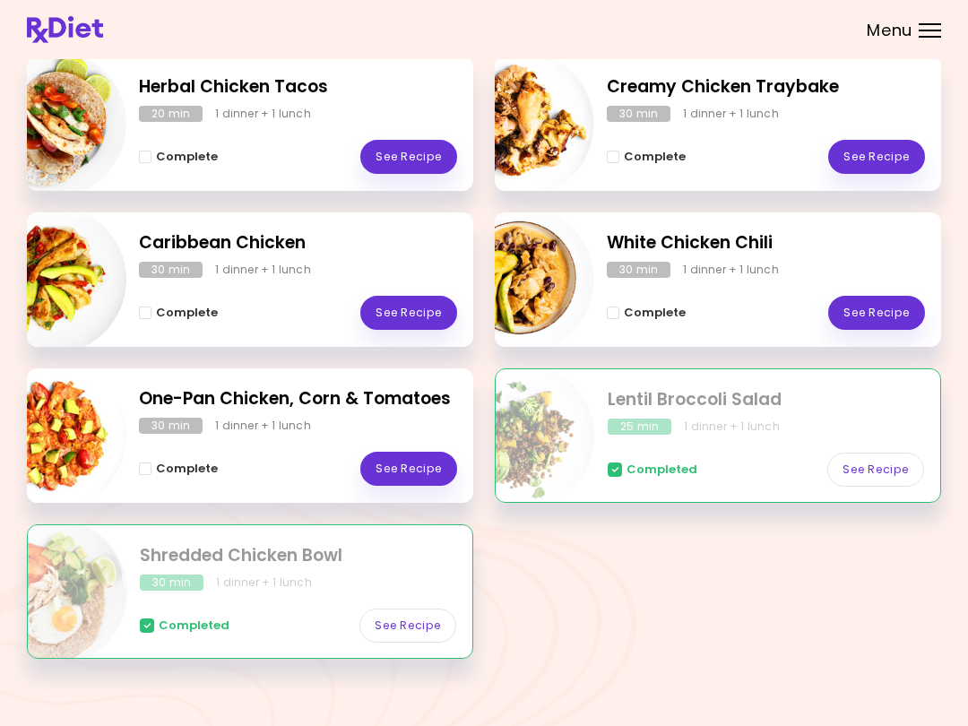
scroll to position [286, 0]
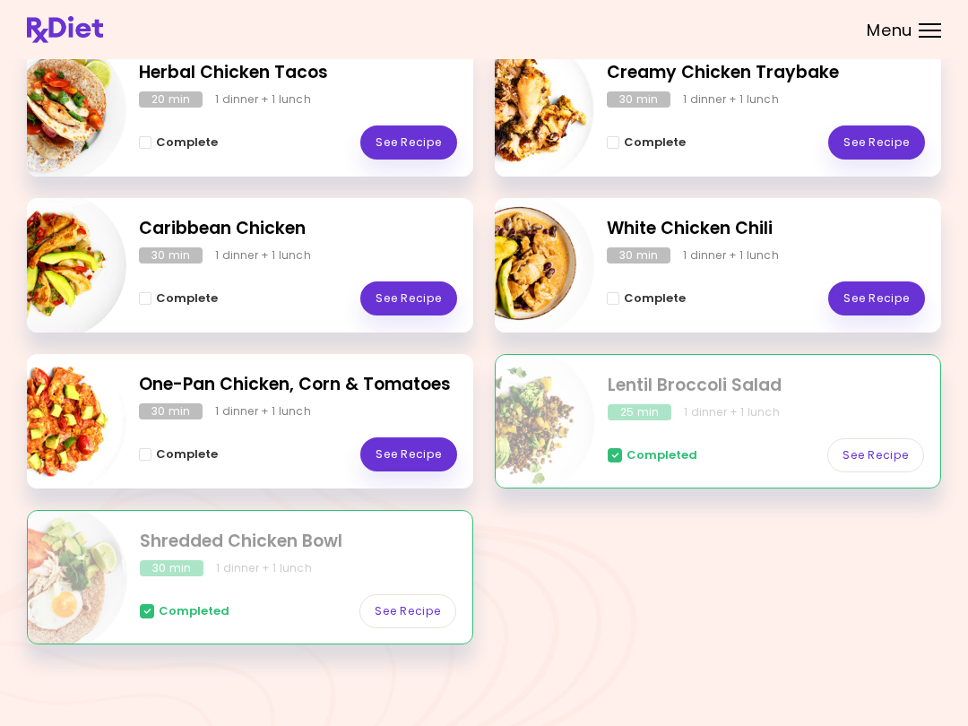
click at [418, 293] on link "See Recipe" at bounding box center [408, 298] width 97 height 34
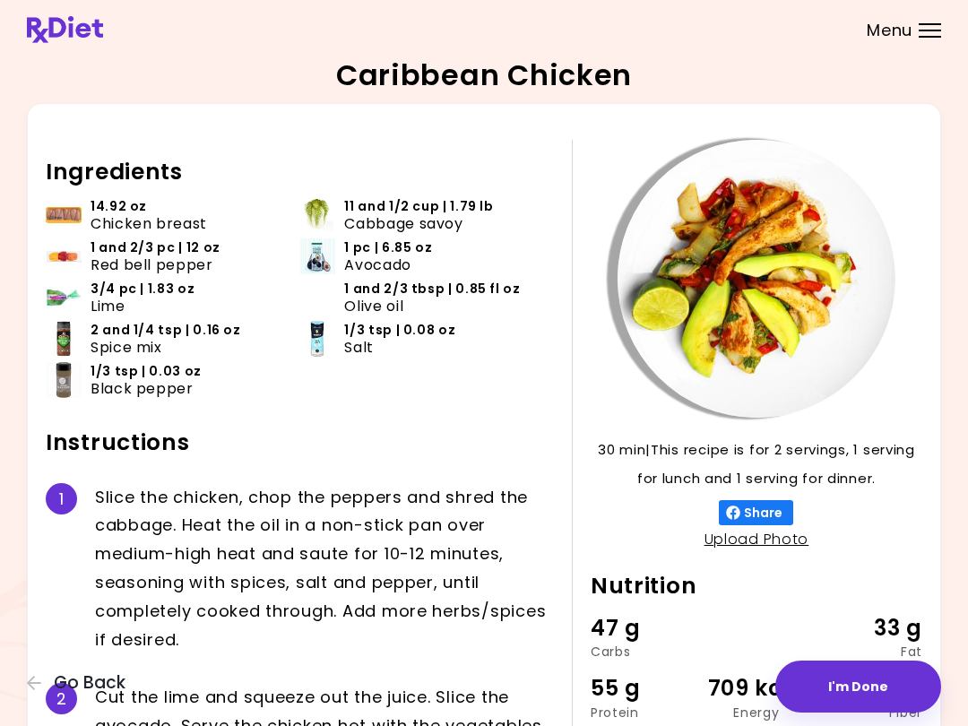
click at [7, 697] on div "Caribbean Chicken 30 min 30 min | This recipe is for 2 servings, 1 serving for …" at bounding box center [484, 440] width 968 height 880
click at [28, 683] on icon "button" at bounding box center [34, 683] width 14 height 14
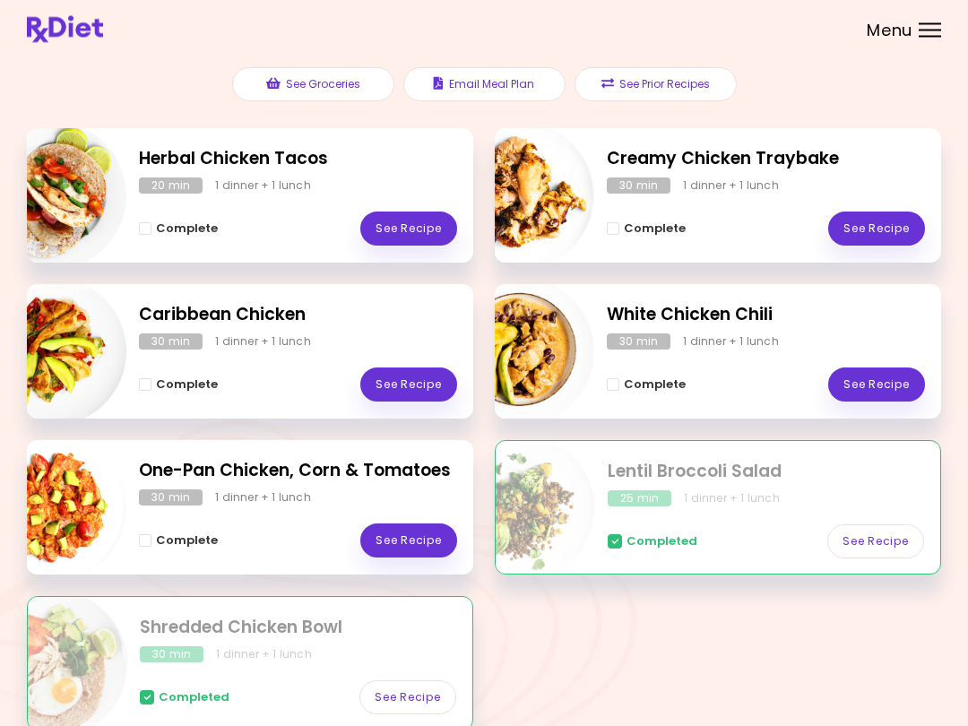
scroll to position [200, 0]
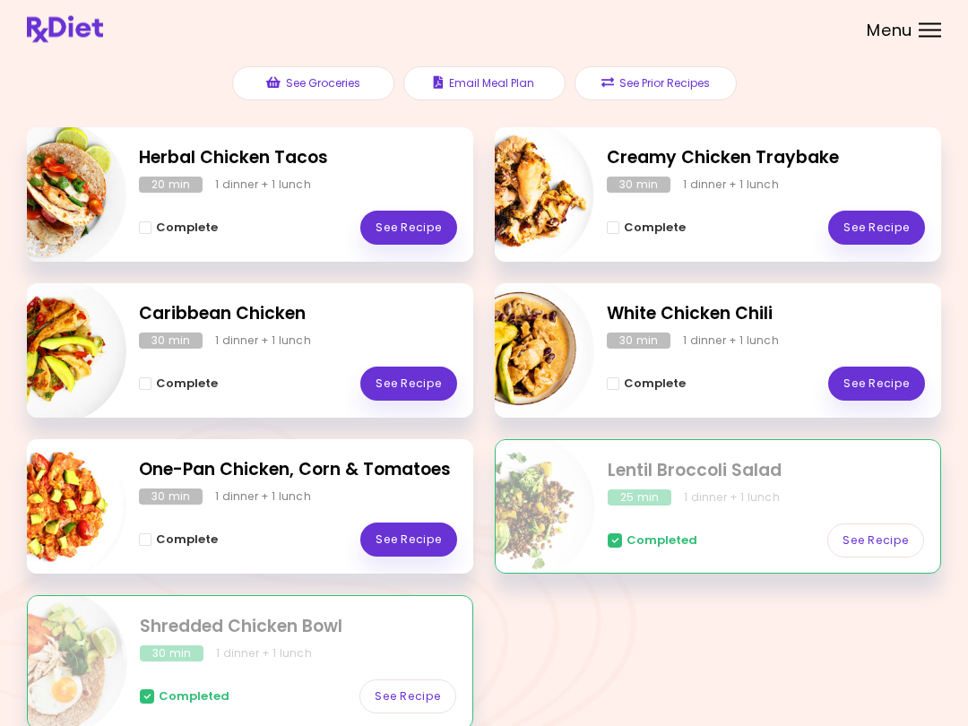
click at [416, 534] on link "See Recipe" at bounding box center [408, 540] width 97 height 34
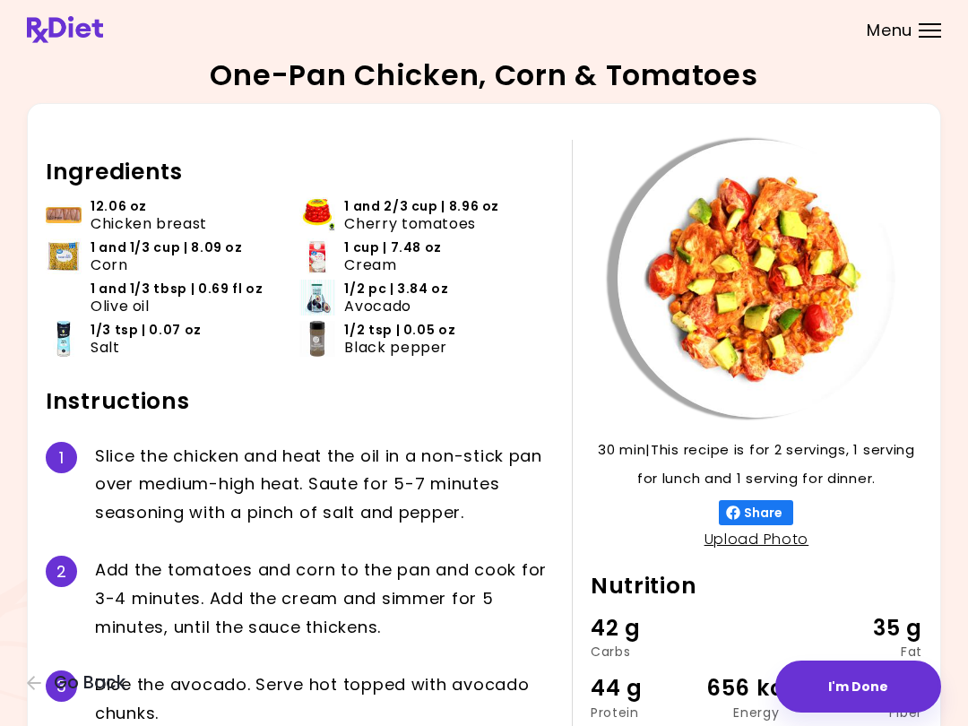
click at [39, 689] on icon "button" at bounding box center [35, 683] width 16 height 16
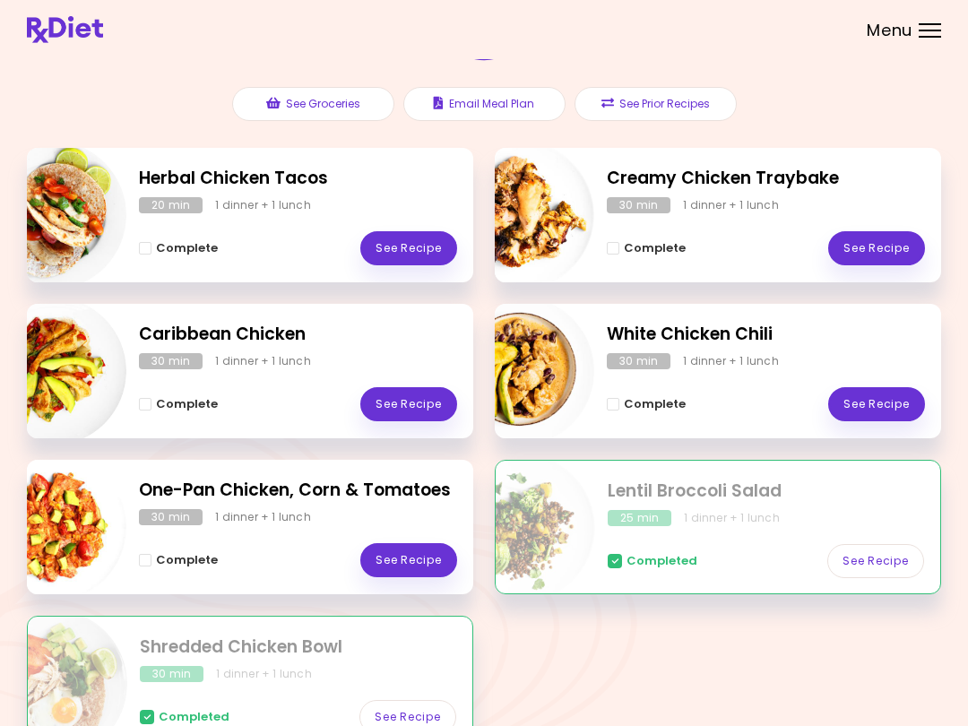
scroll to position [178, 0]
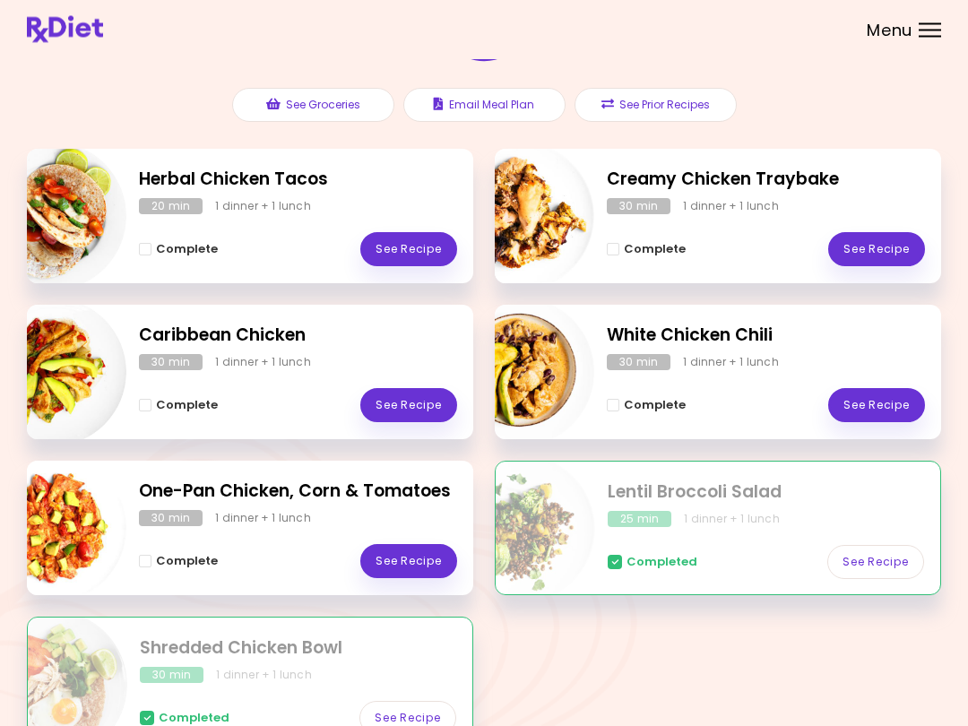
click at [423, 248] on link "See Recipe" at bounding box center [408, 250] width 97 height 34
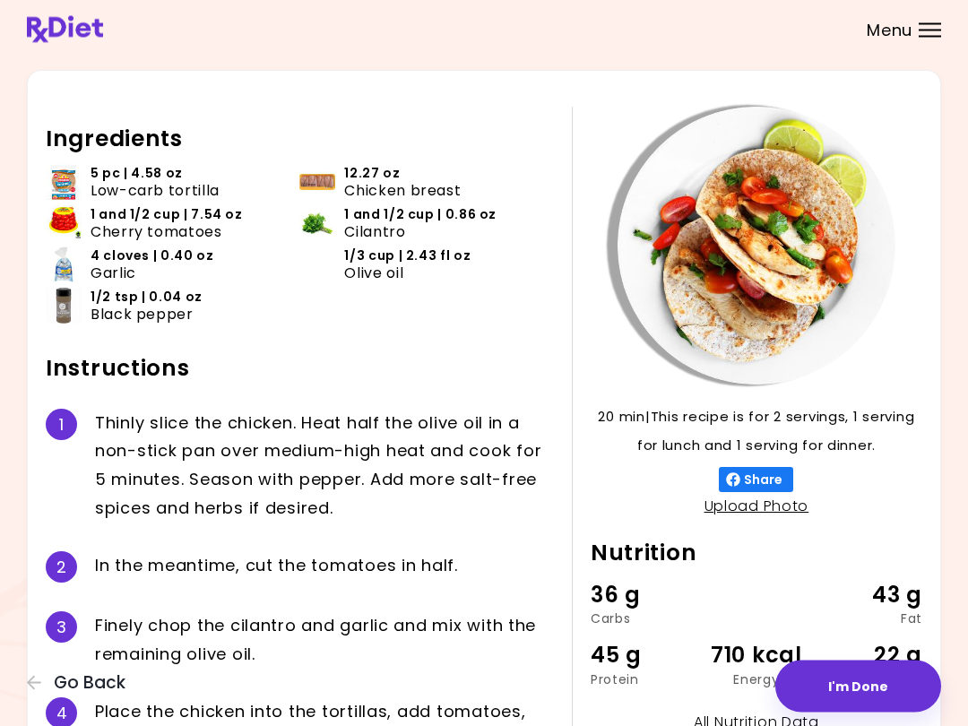
scroll to position [220, 0]
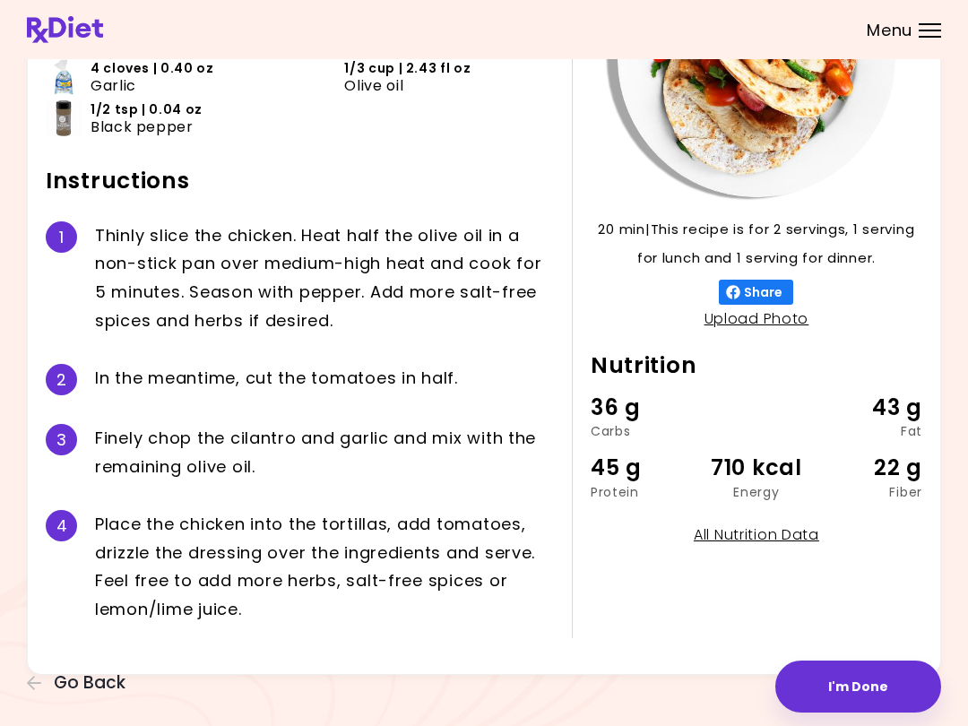
click at [6, 688] on div "Herbal Chicken Tacos 20 min 20 min | This recipe is for 2 servings, 1 serving f…" at bounding box center [484, 258] width 968 height 956
click at [13, 682] on div "Herbal Chicken Tacos 20 min 20 min | This recipe is for 2 servings, 1 serving f…" at bounding box center [484, 258] width 968 height 956
click at [31, 680] on icon "button" at bounding box center [34, 683] width 14 height 14
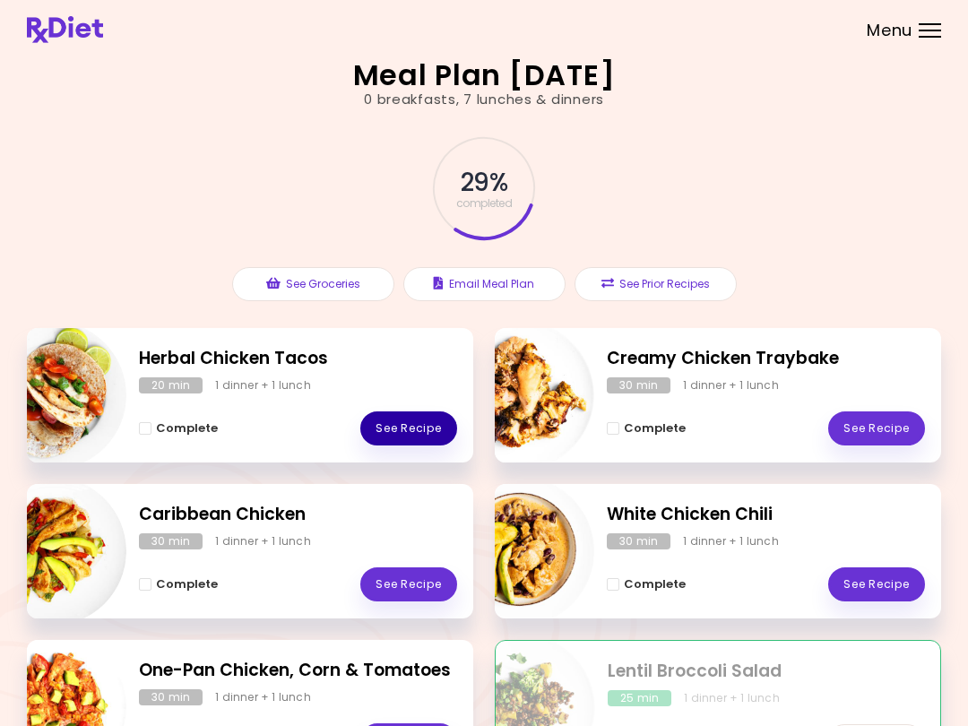
click at [415, 421] on link "See Recipe" at bounding box center [408, 428] width 97 height 34
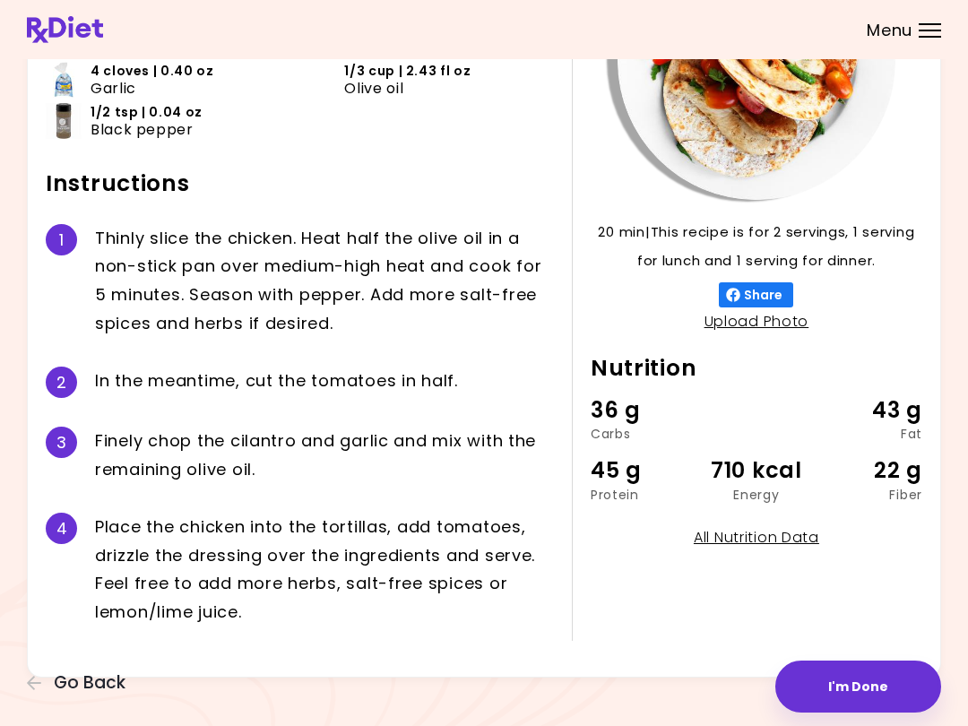
scroll to position [220, 0]
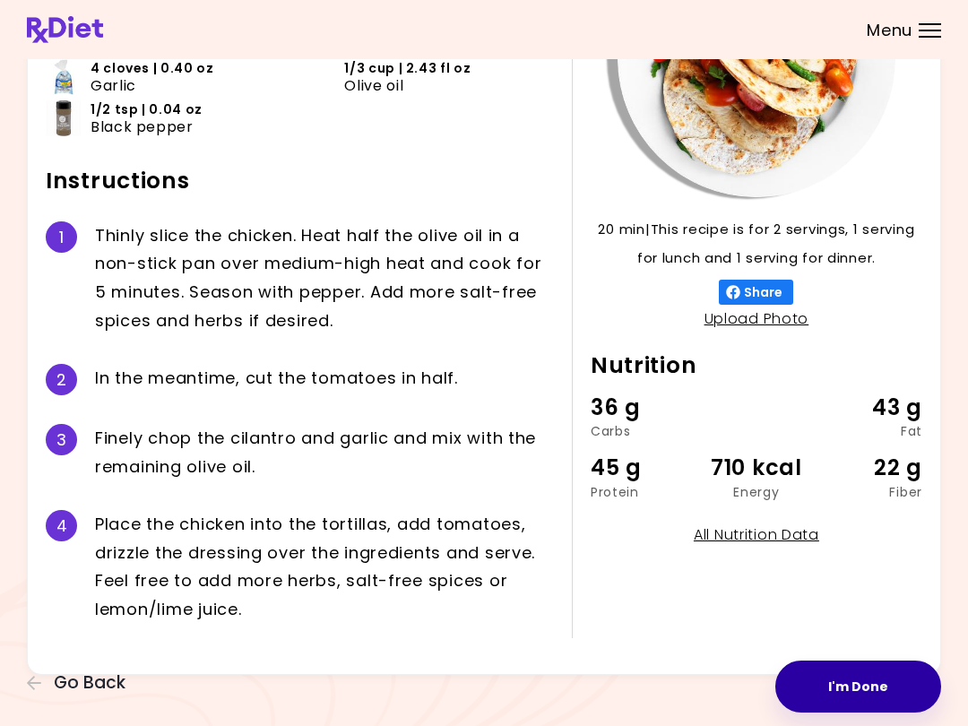
click at [725, 689] on button "I'm Done" at bounding box center [858, 686] width 166 height 52
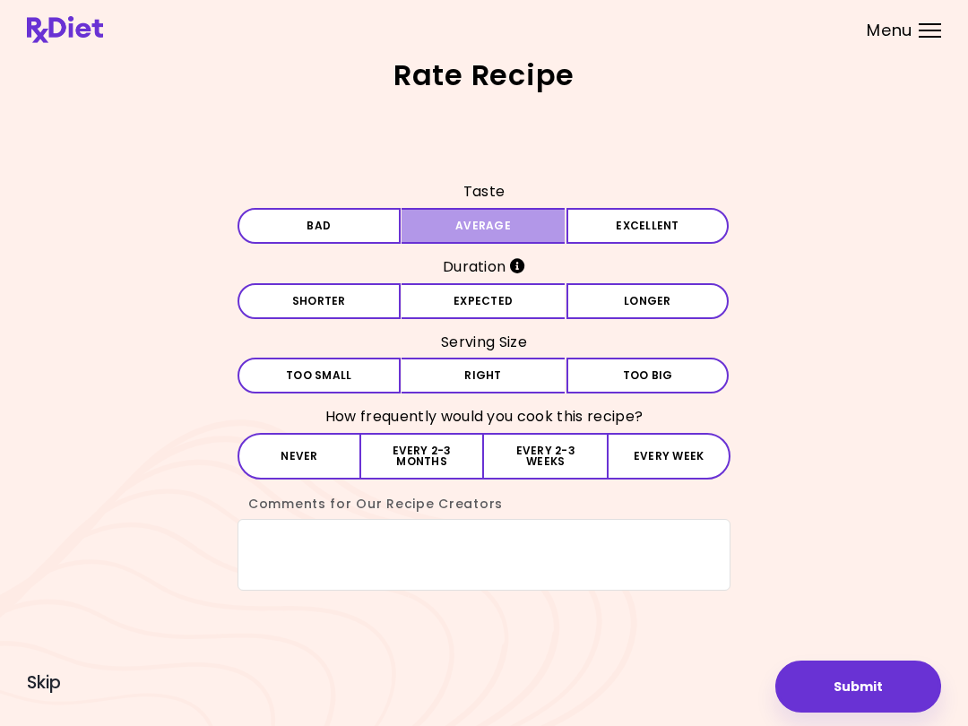
click at [494, 210] on button "Average" at bounding box center [482, 226] width 163 height 36
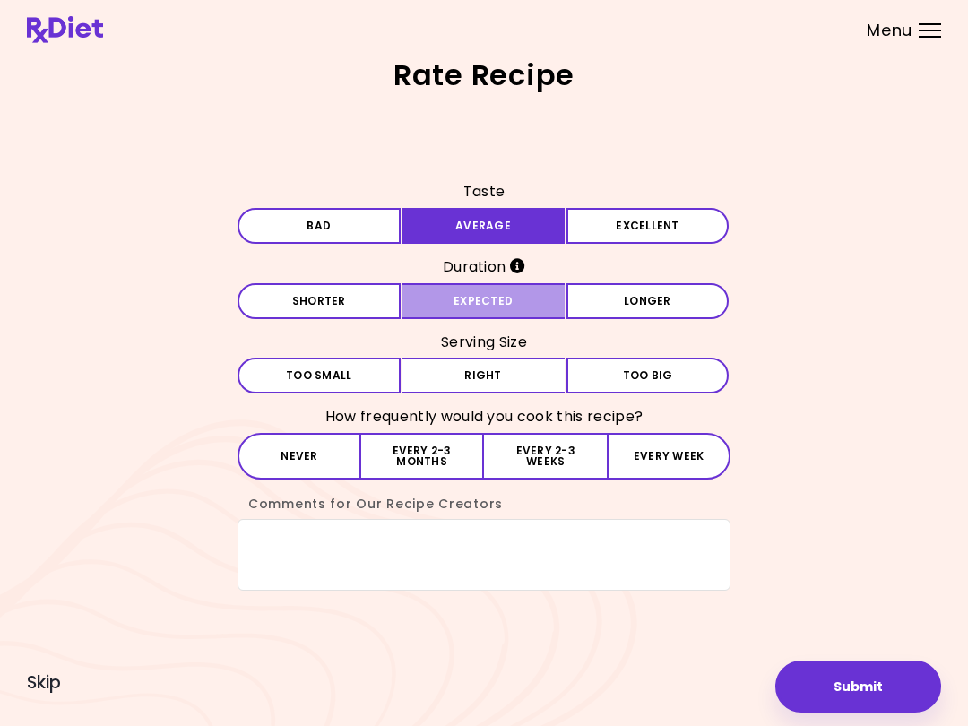
click at [503, 302] on button "Expected" at bounding box center [482, 301] width 163 height 36
click at [495, 377] on button "Right" at bounding box center [482, 375] width 163 height 36
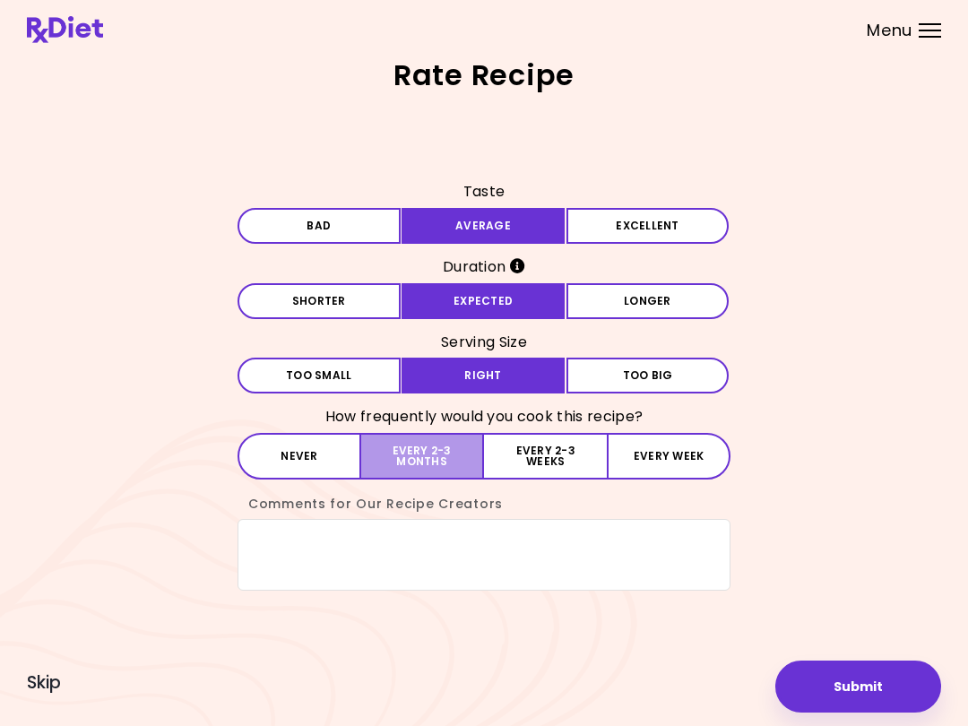
click at [452, 462] on button "Every 2-3 months" at bounding box center [422, 456] width 123 height 47
click at [470, 554] on textarea "Comments for Our Recipe Creators" at bounding box center [483, 555] width 493 height 72
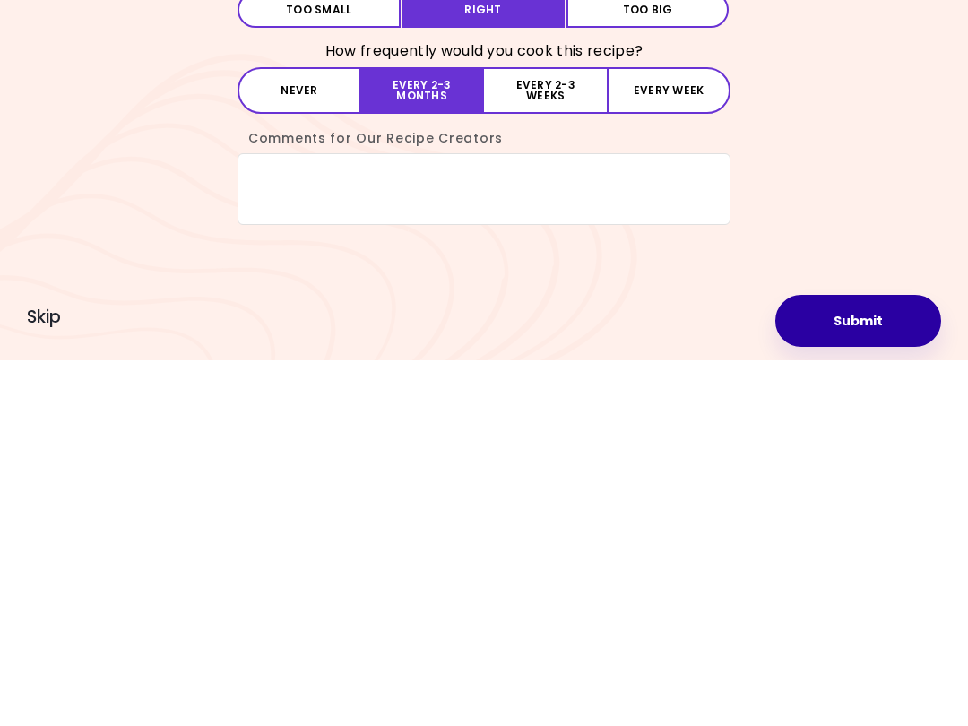
click at [725, 660] on button "Submit" at bounding box center [858, 686] width 166 height 52
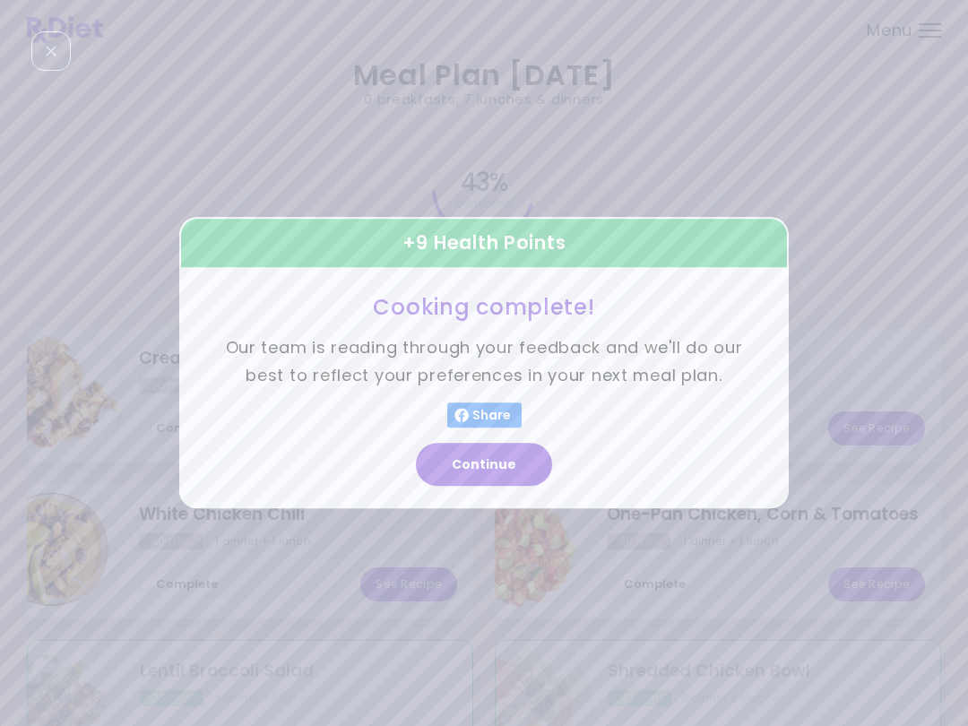
click at [487, 461] on button "Continue" at bounding box center [484, 464] width 136 height 43
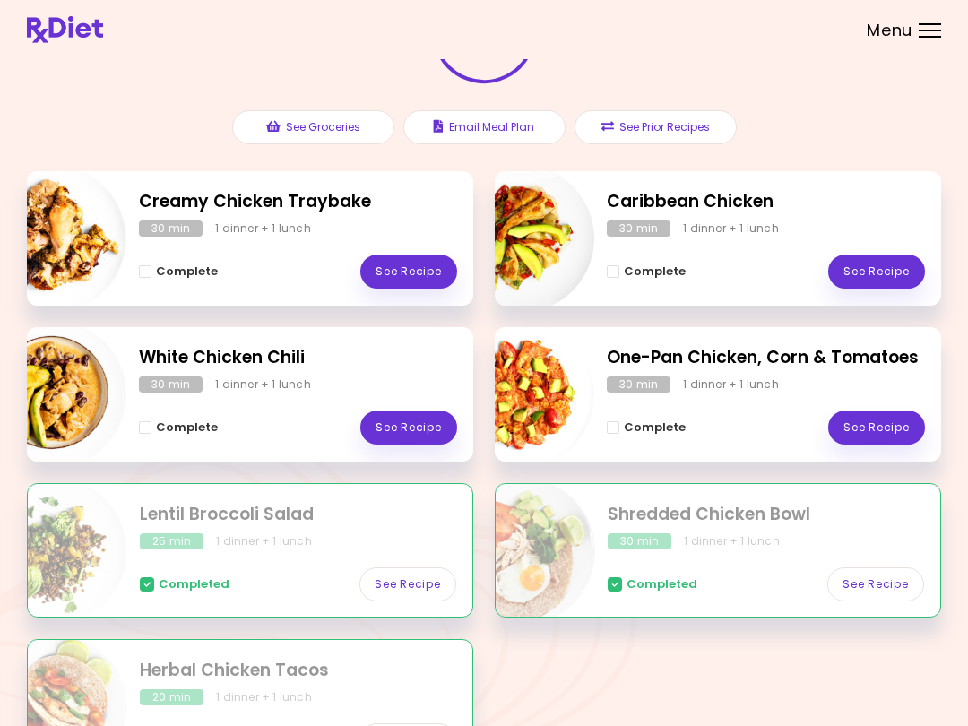
scroll to position [161, 0]
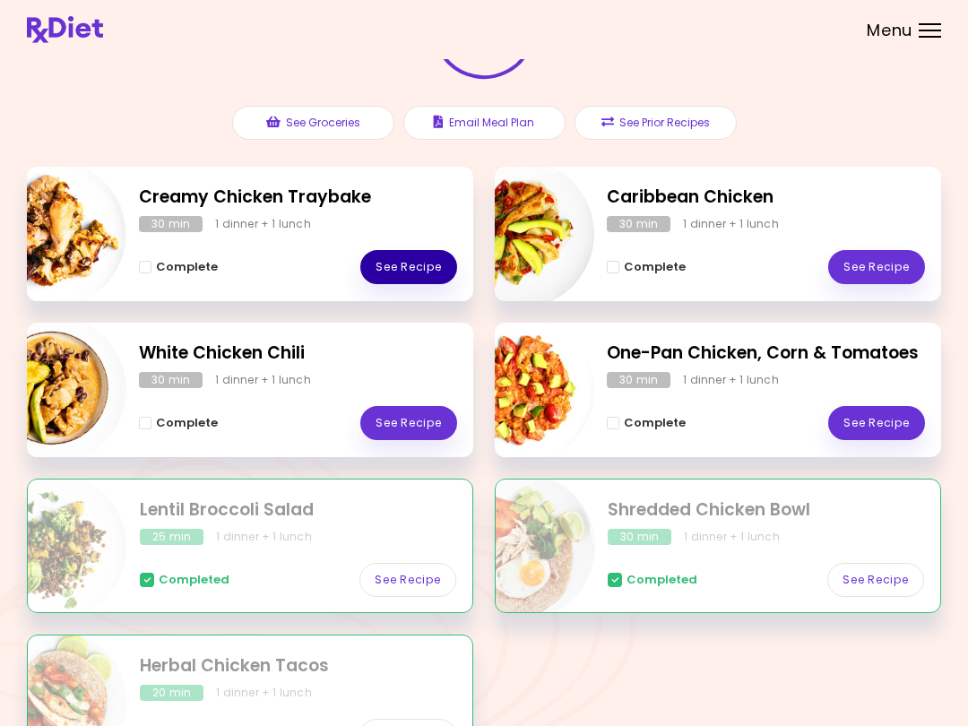
click at [412, 281] on link "See Recipe" at bounding box center [408, 267] width 97 height 34
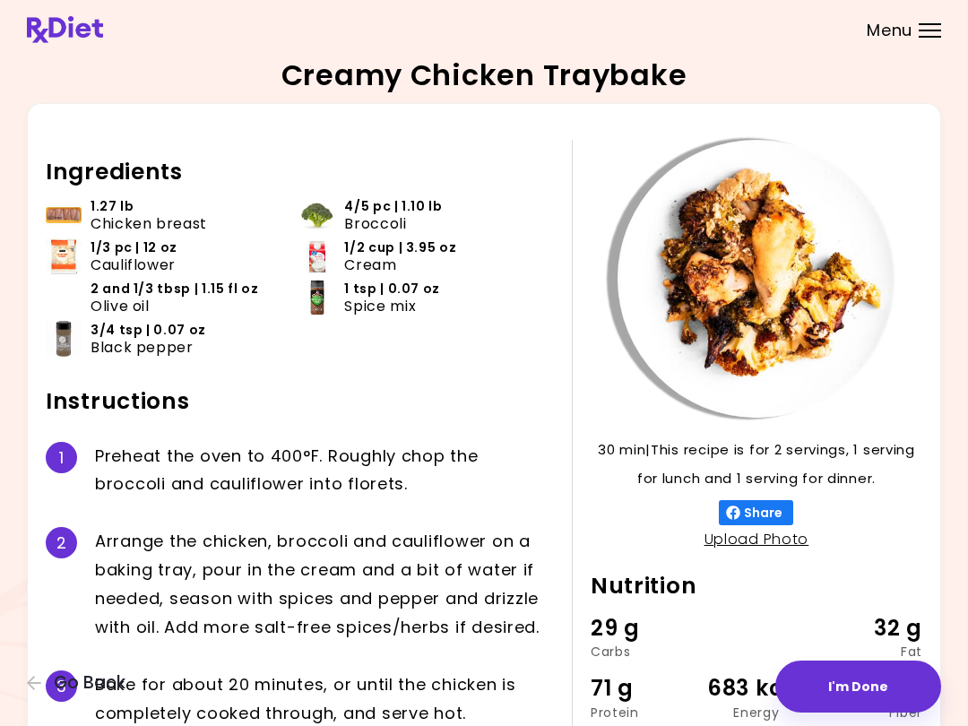
click at [30, 686] on icon "button" at bounding box center [34, 683] width 14 height 14
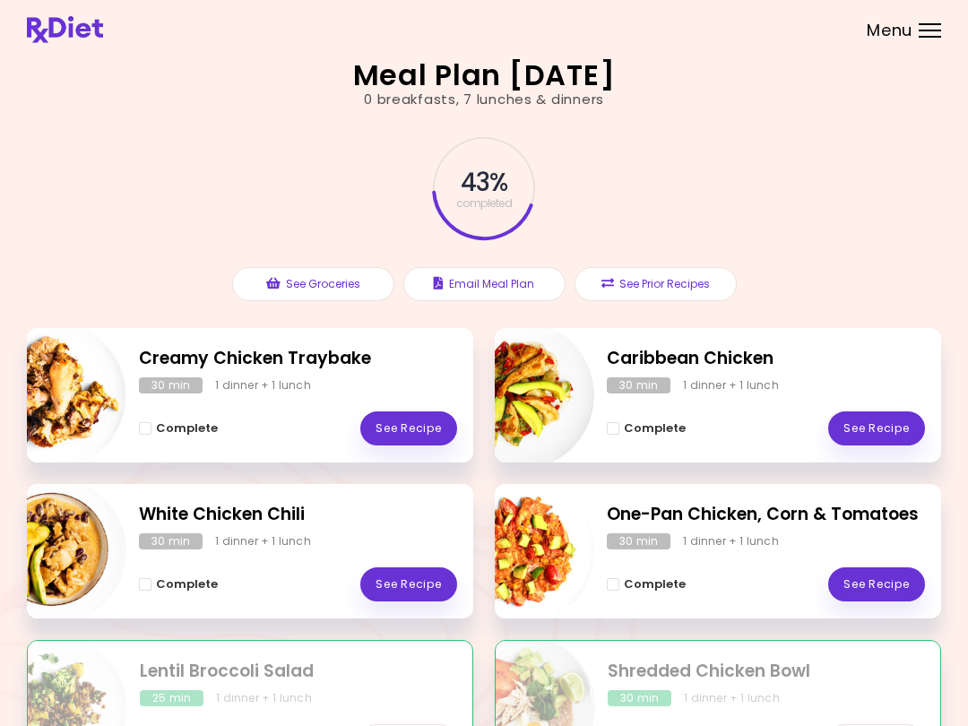
click at [725, 419] on link "See Recipe" at bounding box center [876, 428] width 97 height 34
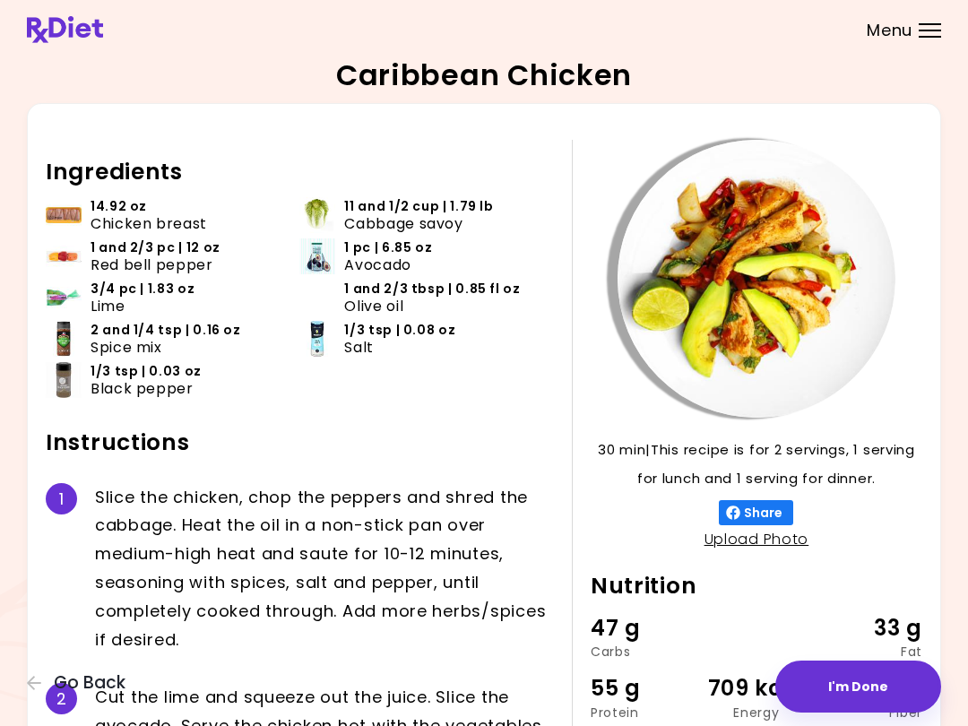
click at [11, 702] on div "Caribbean Chicken 30 min 30 min | This recipe is for 2 servings, 1 serving for …" at bounding box center [484, 440] width 968 height 880
click at [20, 697] on div "Caribbean Chicken 30 min 30 min | This recipe is for 2 servings, 1 serving for …" at bounding box center [484, 440] width 968 height 880
click at [5, 693] on div "Caribbean Chicken 30 min 30 min | This recipe is for 2 servings, 1 serving for …" at bounding box center [484, 440] width 968 height 880
